Goal: Task Accomplishment & Management: Manage account settings

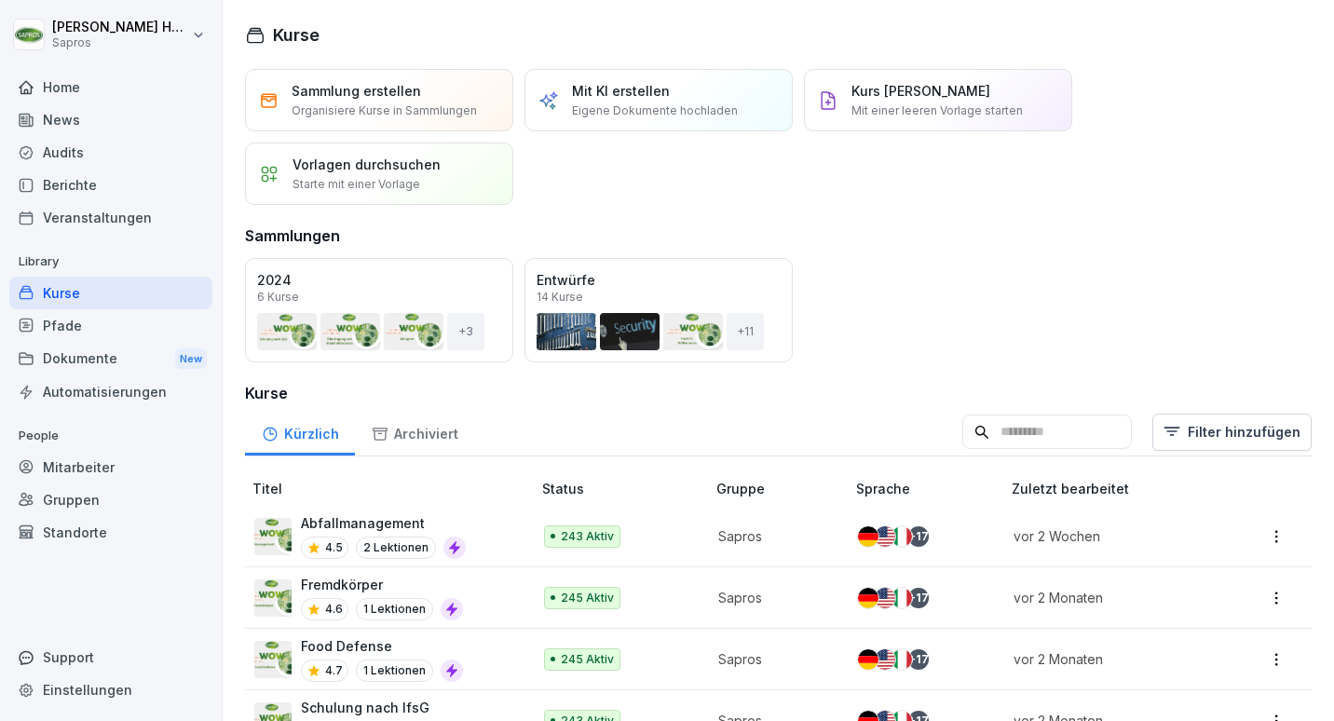
scroll to position [215, 0]
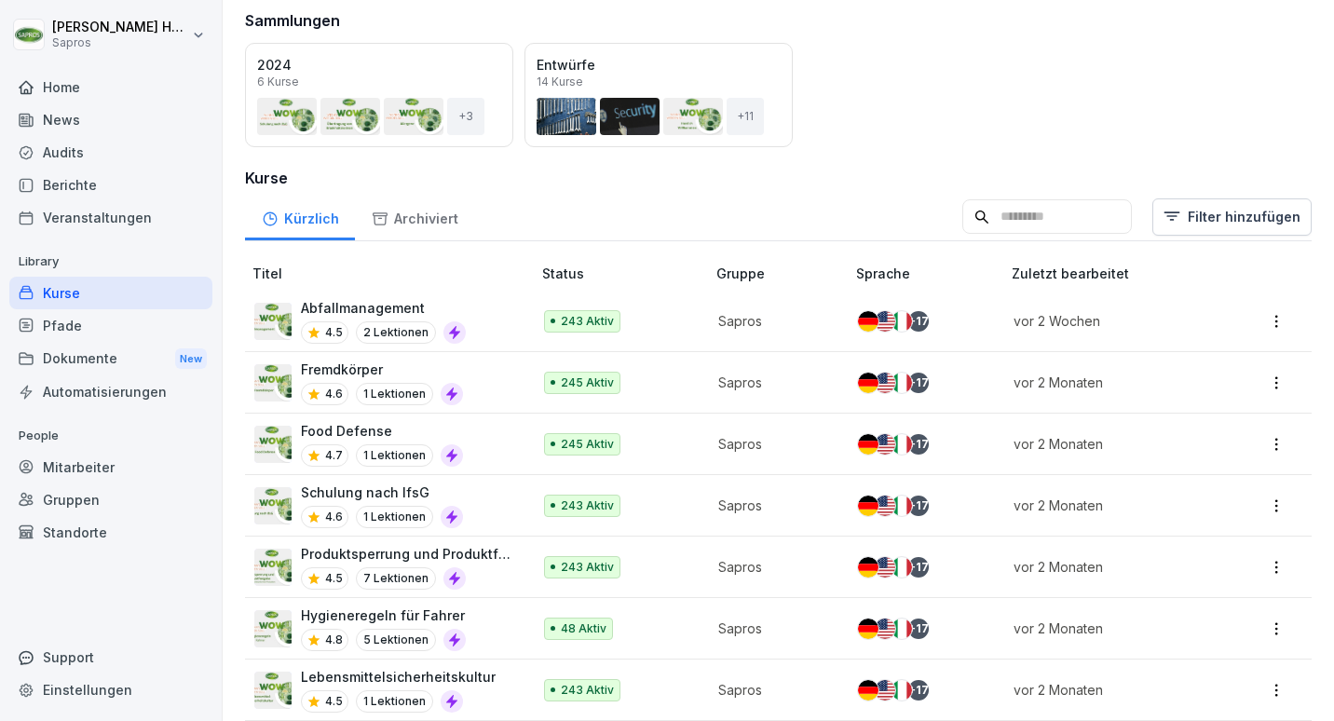
click at [1016, 216] on input at bounding box center [1048, 216] width 170 height 35
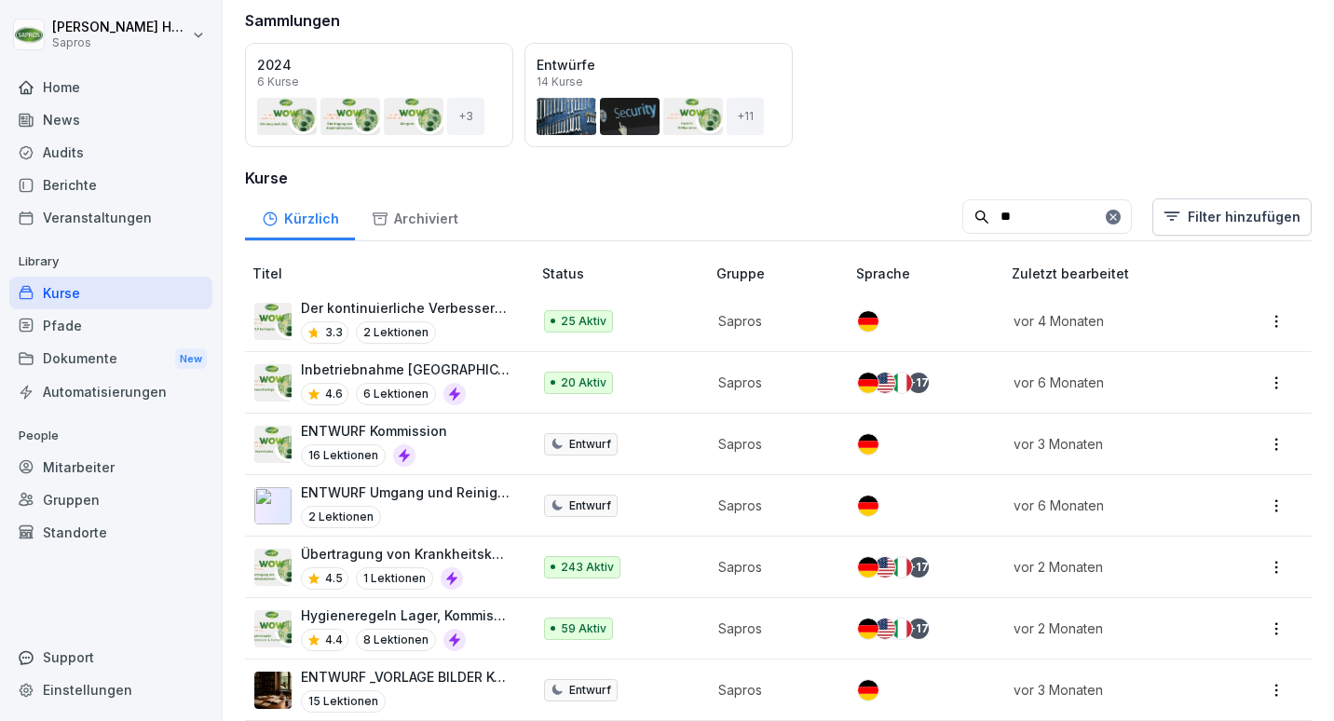
scroll to position [0, 0]
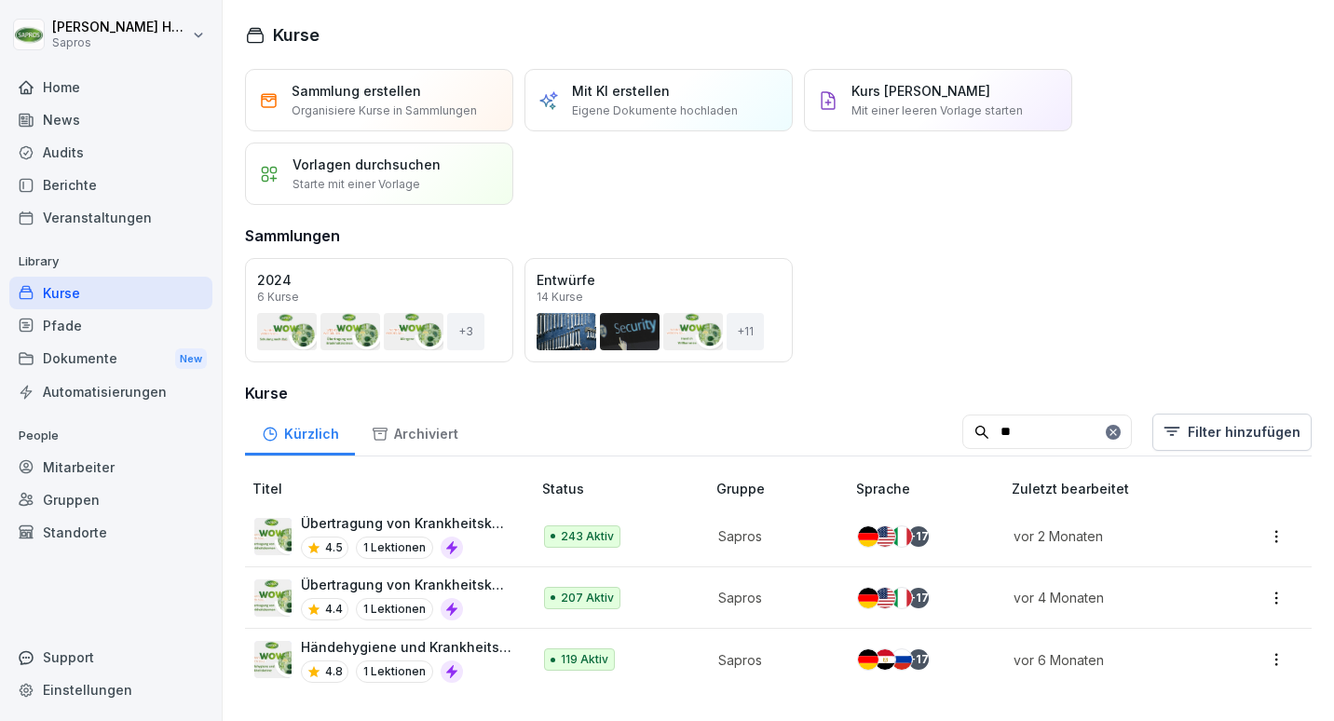
type input "**"
click at [1251, 136] on div "Sammlung erstellen Organisiere Kurse in Sammlungen Mit KI erstellen Eigene Doku…" at bounding box center [778, 137] width 1067 height 136
click at [1016, 432] on input "**" at bounding box center [1048, 432] width 170 height 35
click at [608, 250] on div "Sammlung erstellen Organisiere Kurse in Sammlungen Mit KI erstellen Eigene Doku…" at bounding box center [779, 387] width 1112 height 636
click at [0, 0] on div "Öffnen" at bounding box center [0, 0] width 0 height 0
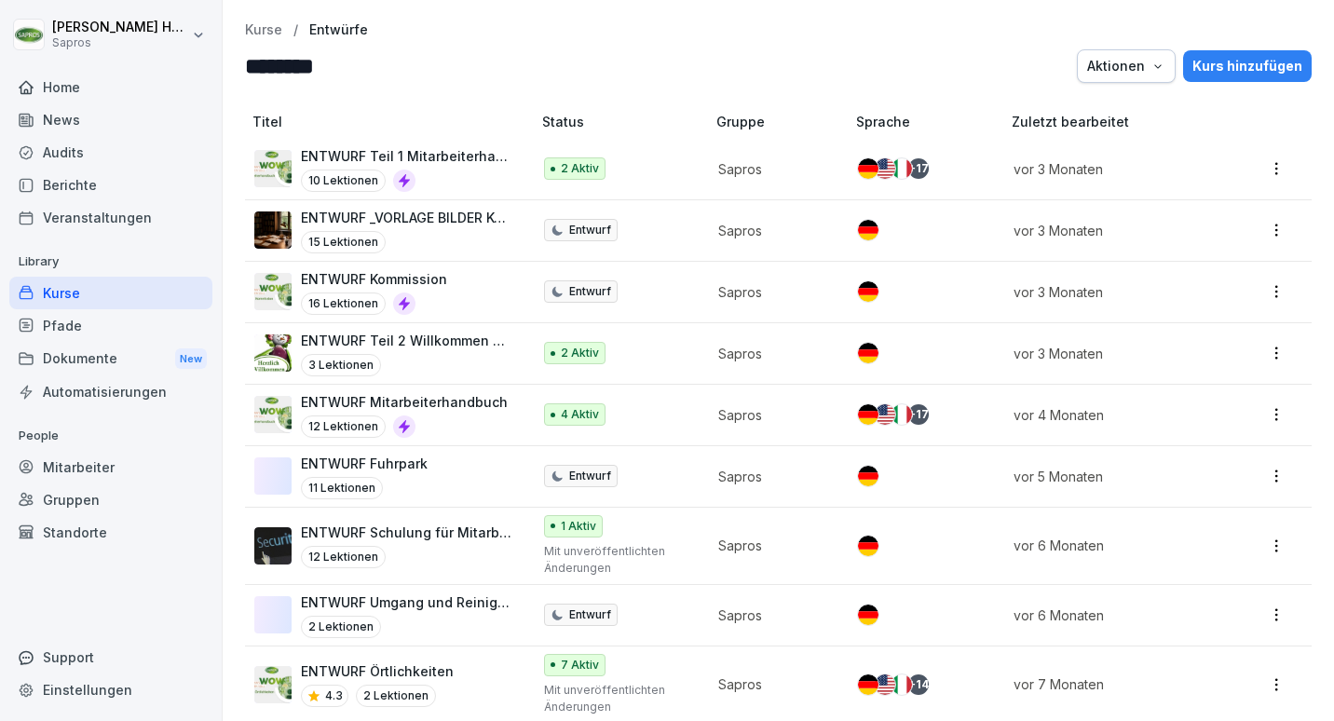
click at [271, 37] on p "Kurse" at bounding box center [263, 30] width 37 height 16
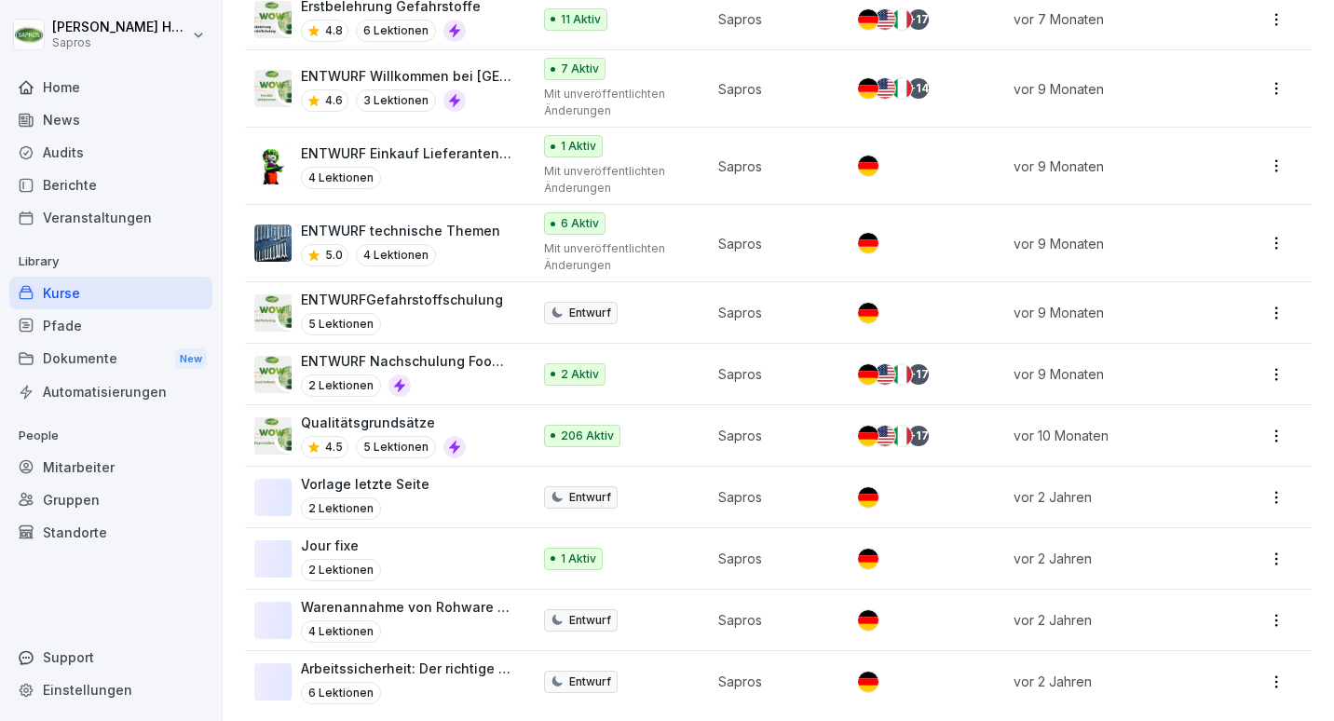
scroll to position [2949, 0]
click at [460, 658] on p "Arbeitssicherheit: Der richtige Umgang mit Leitern" at bounding box center [407, 668] width 212 height 20
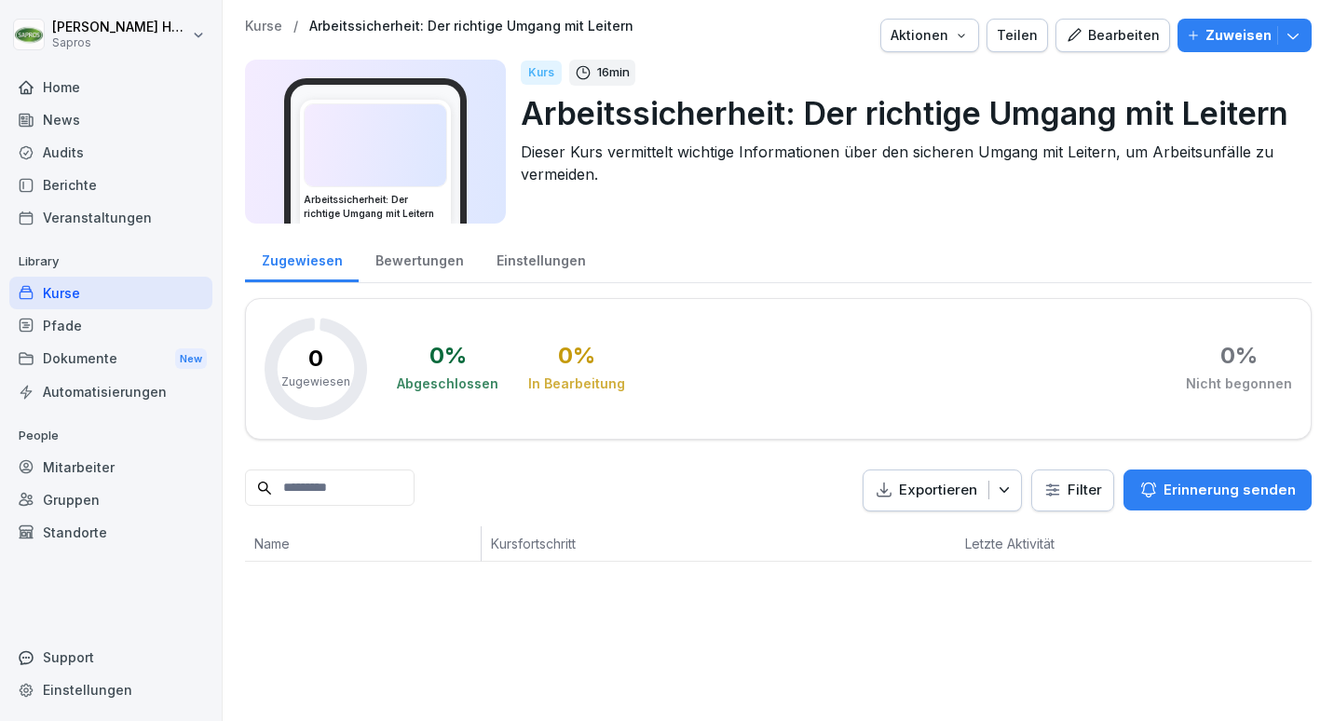
click at [268, 27] on p "Kurse" at bounding box center [263, 27] width 37 height 16
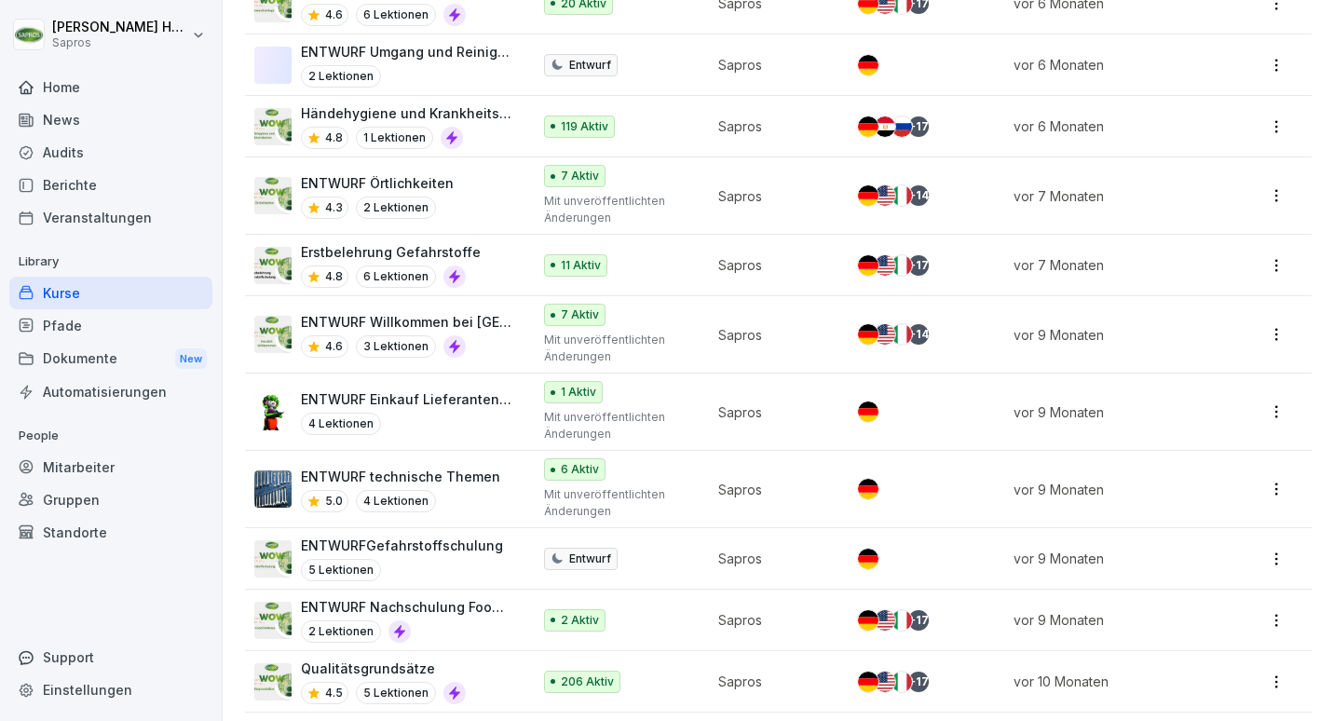
scroll to position [2700, 0]
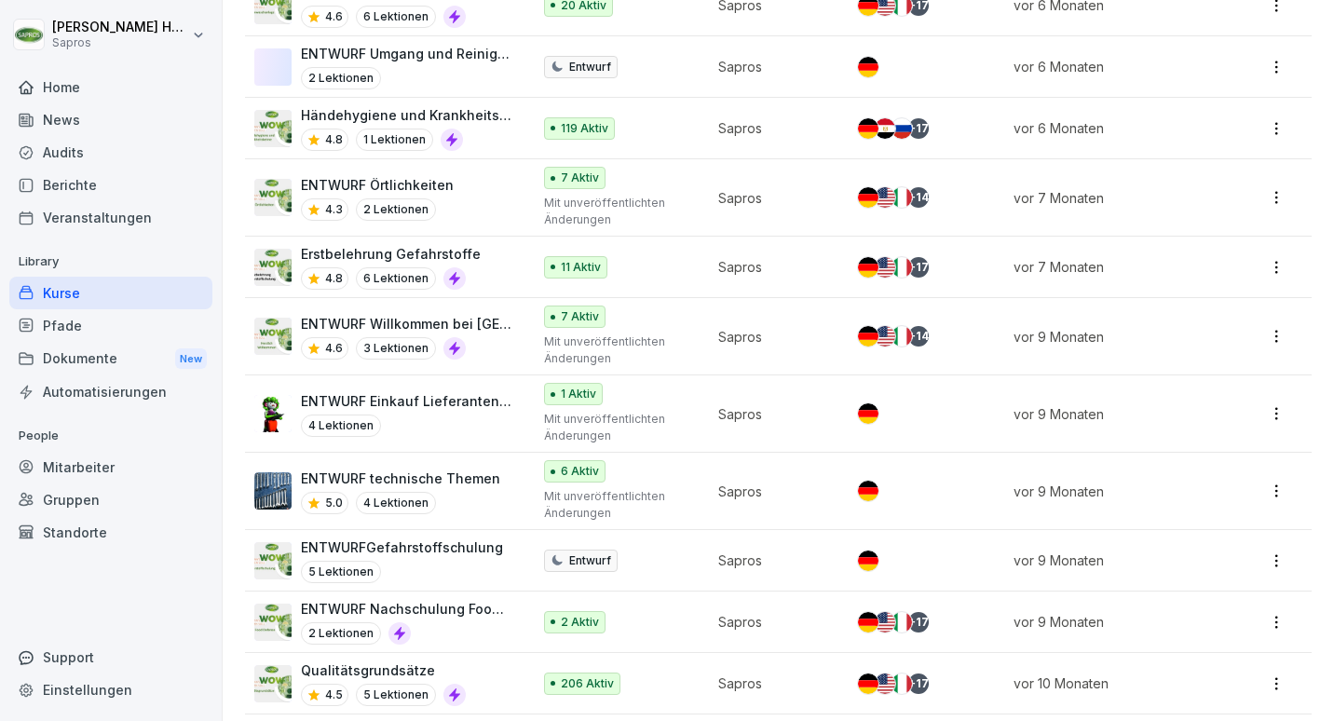
click at [497, 566] on div "ENTWURFGefahrstoffschulung 5 Lektionen" at bounding box center [383, 561] width 258 height 46
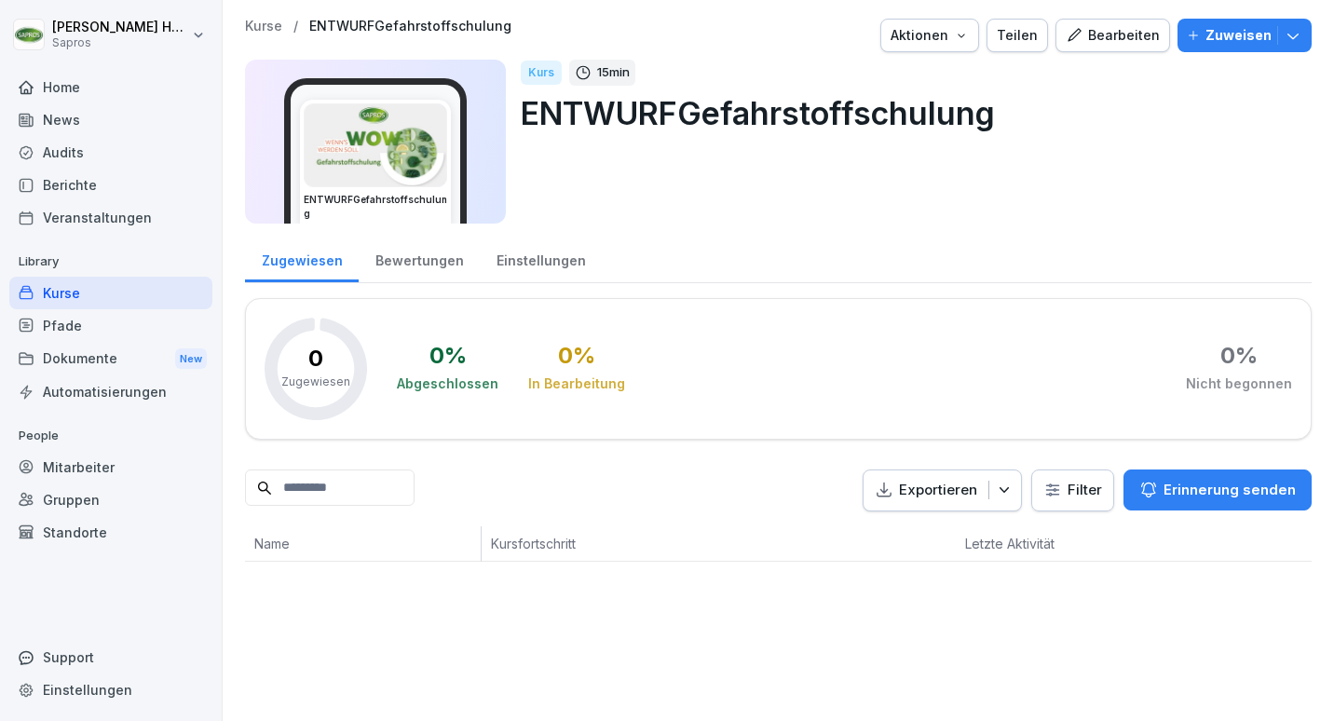
click at [174, 293] on div "Kurse" at bounding box center [110, 293] width 203 height 33
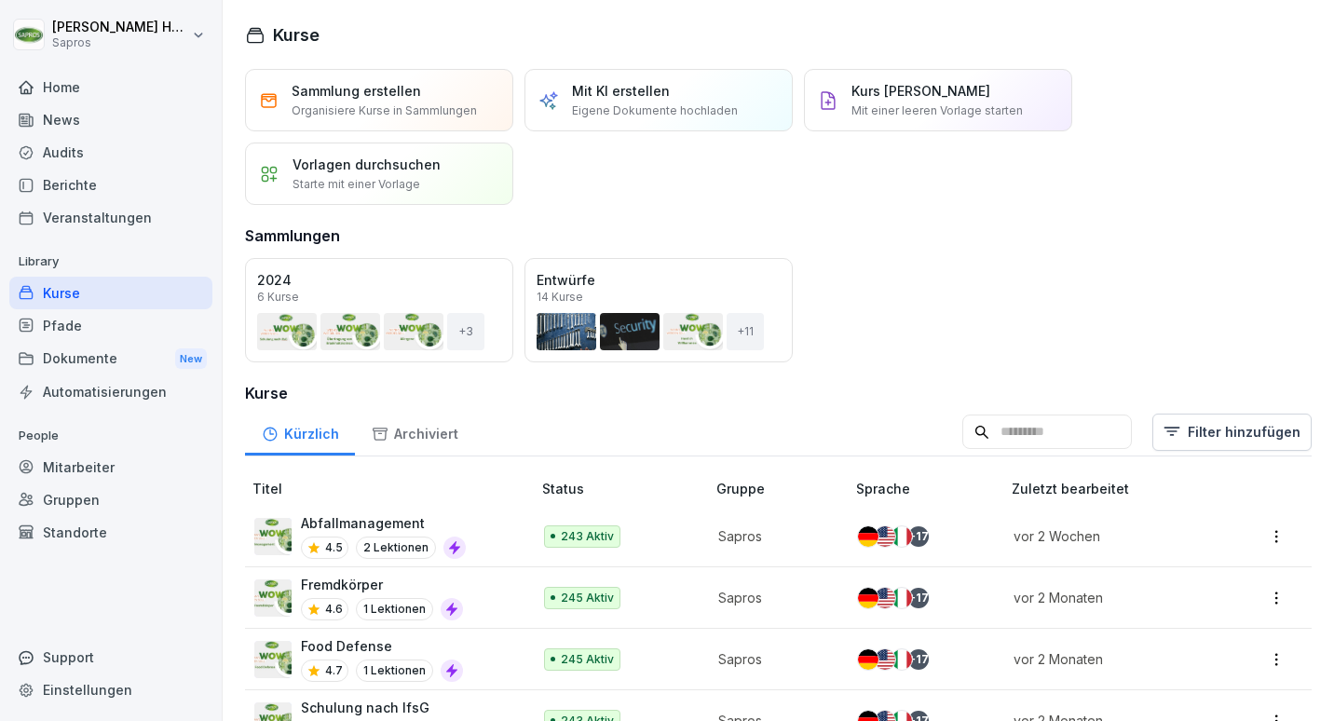
click at [1059, 438] on input at bounding box center [1048, 432] width 170 height 35
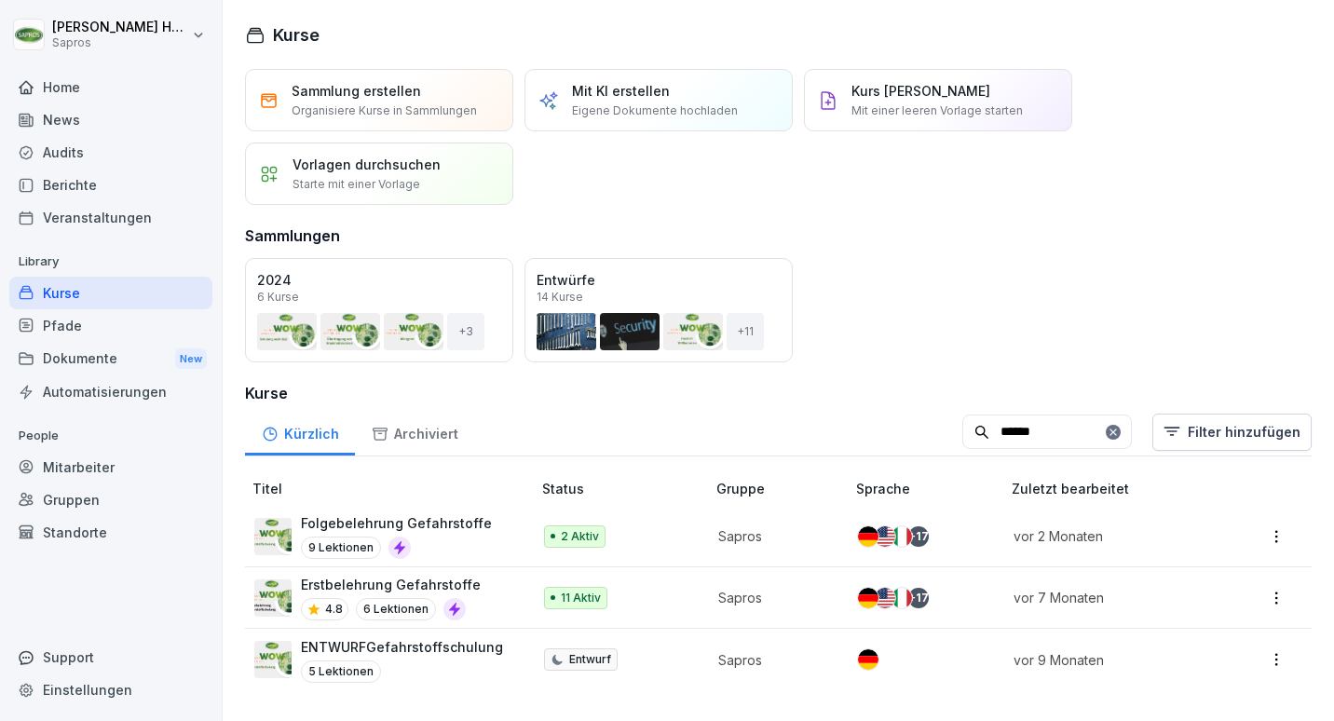
type input "******"
click at [450, 533] on div "Folgebelehrung Gefahrstoffe 9 Lektionen" at bounding box center [396, 536] width 191 height 46
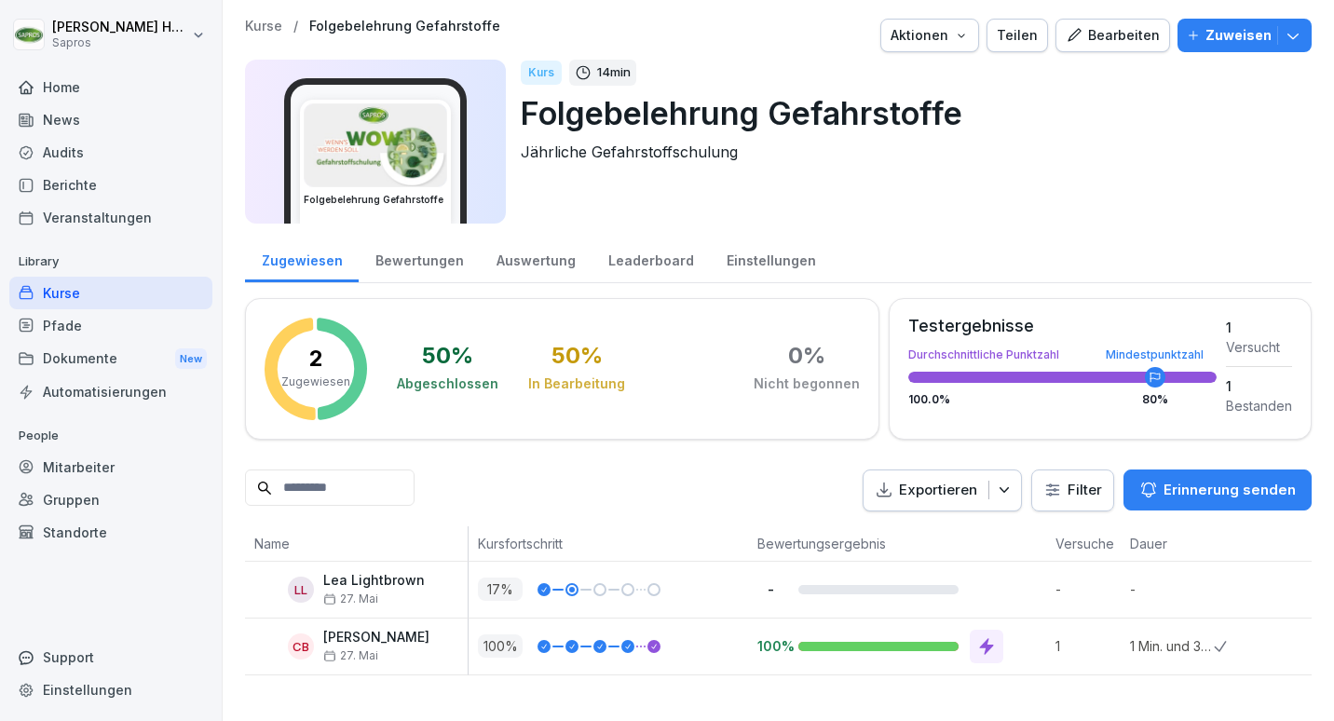
click at [450, 273] on div "Bewertungen" at bounding box center [419, 259] width 121 height 48
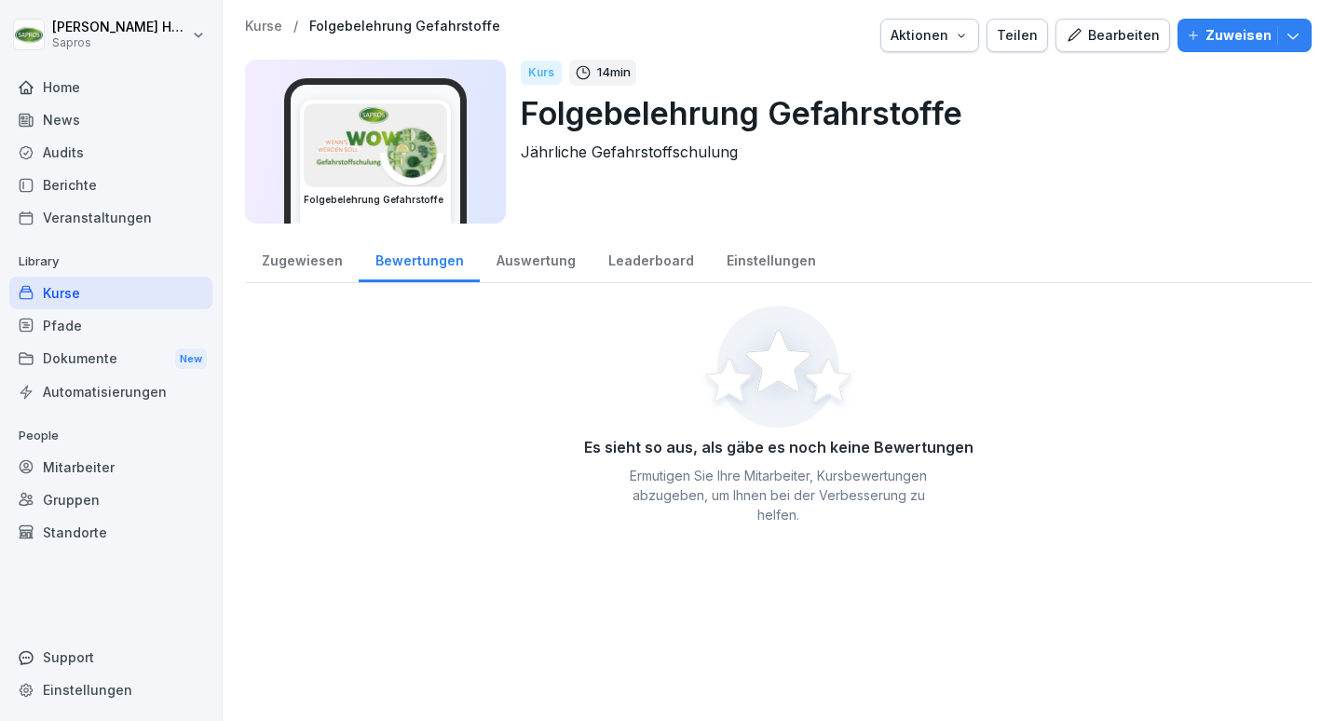
click at [334, 256] on div "Zugewiesen" at bounding box center [302, 259] width 114 height 48
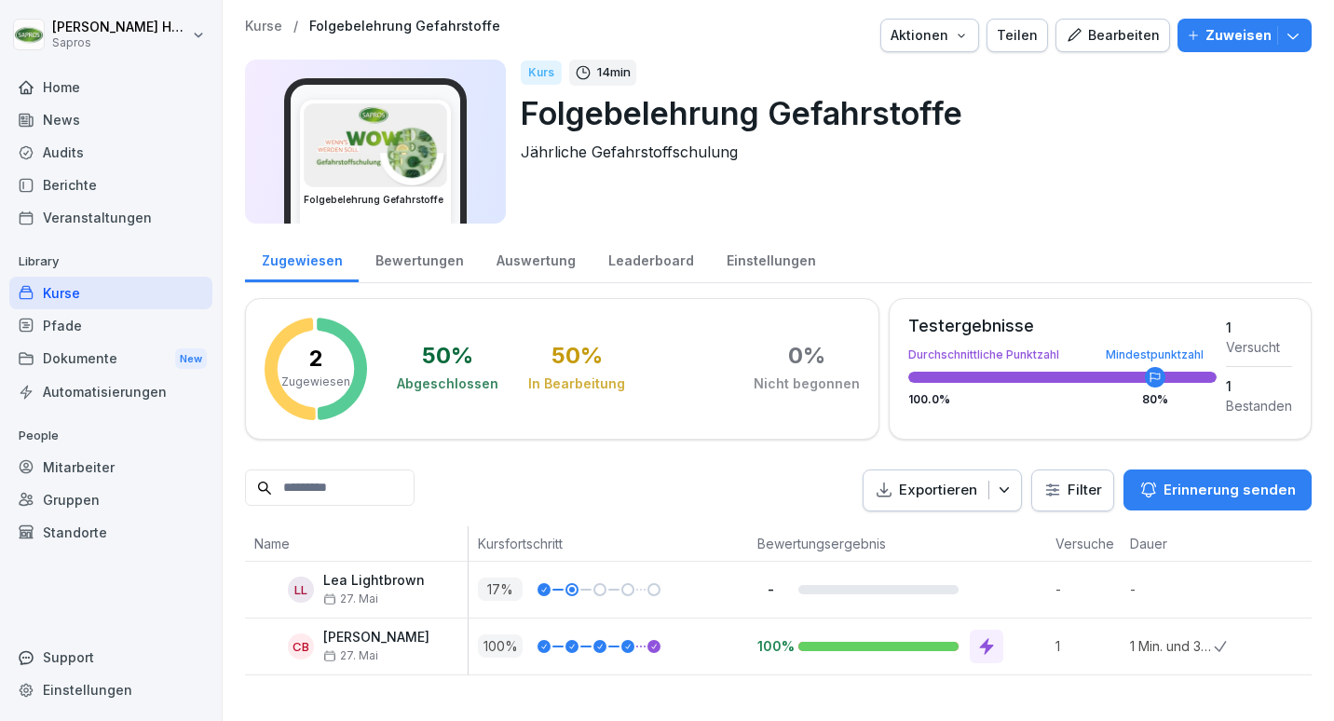
click at [1094, 21] on button "Bearbeiten" at bounding box center [1113, 36] width 115 height 34
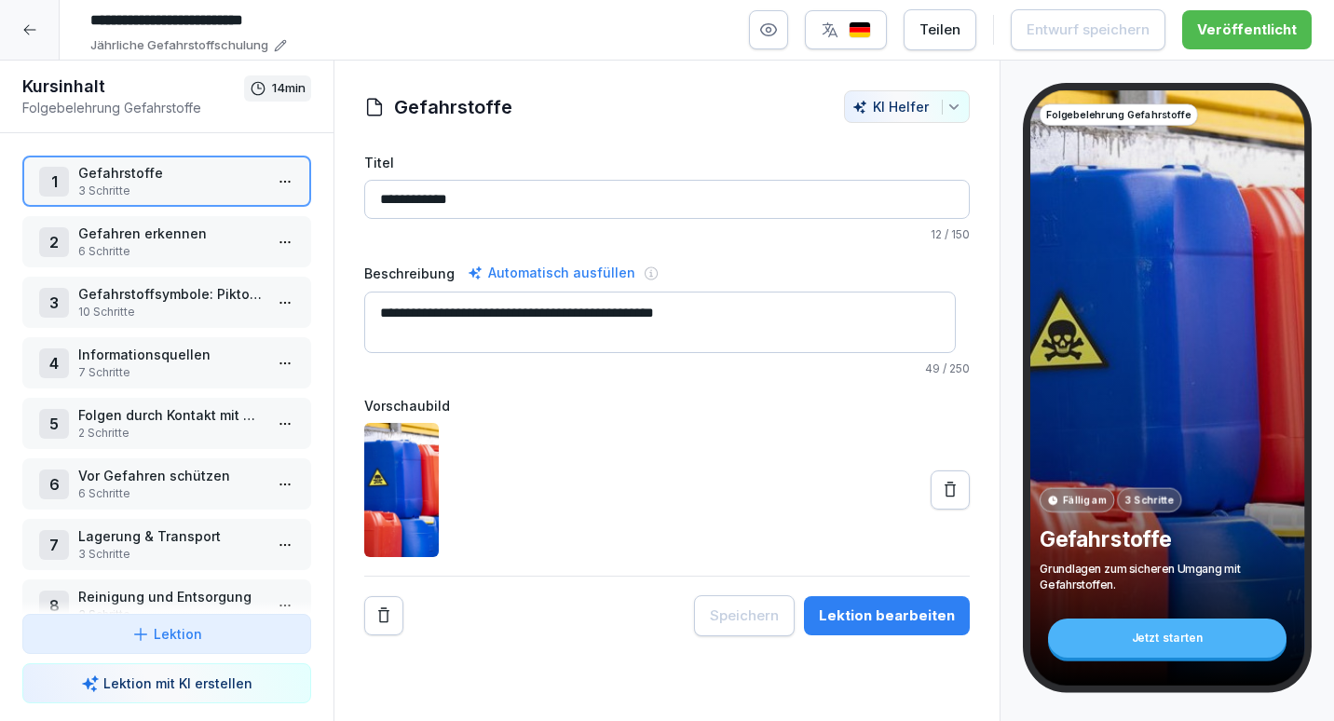
click at [43, 22] on div at bounding box center [30, 30] width 60 height 60
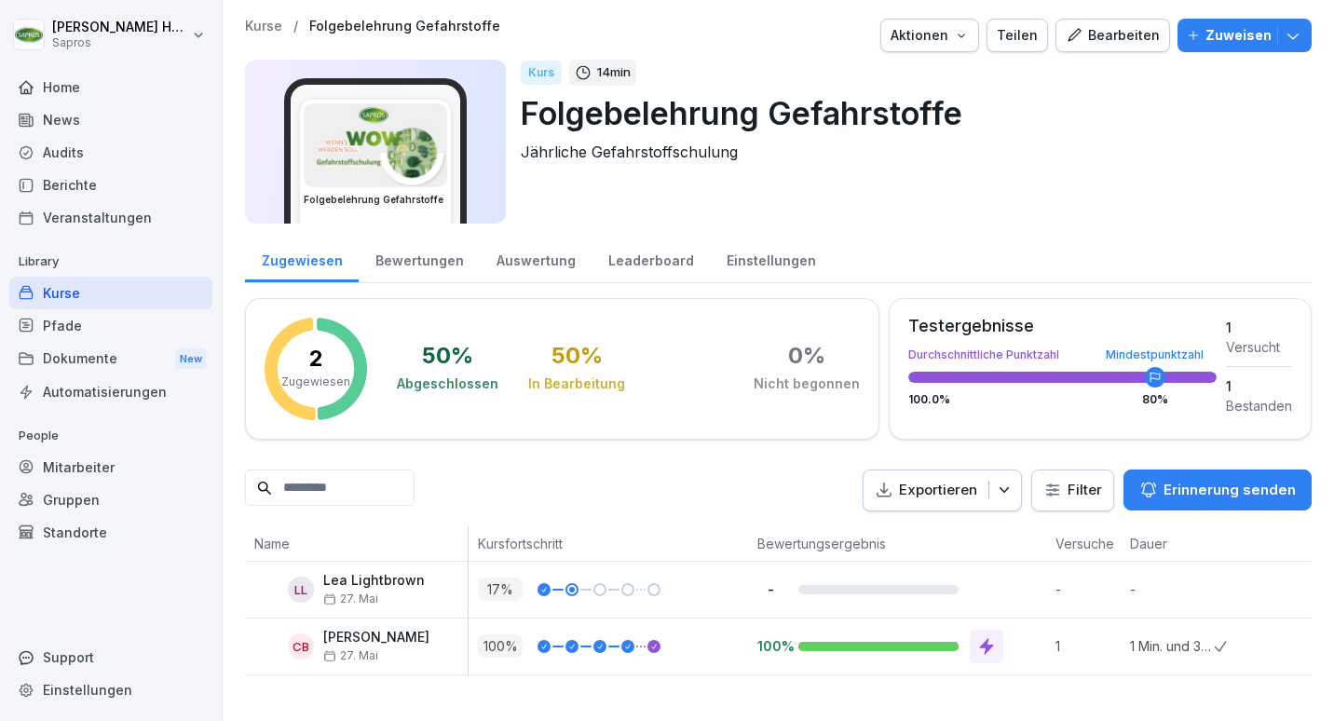
click at [139, 282] on div "Kurse" at bounding box center [110, 293] width 203 height 33
